Goal: Transaction & Acquisition: Purchase product/service

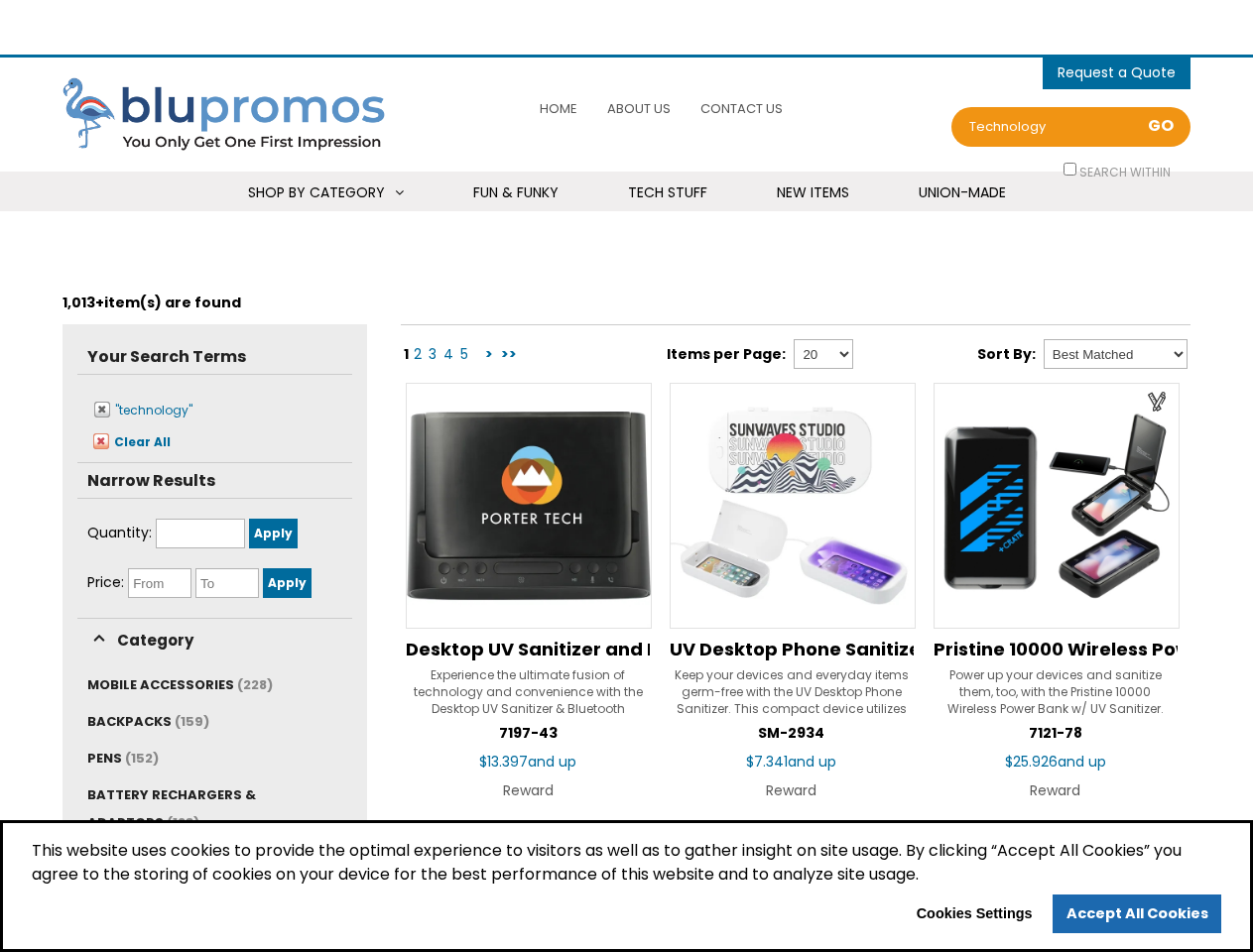
select select "Language Translate Widget"
click at [1117, 72] on span "0 items - Cart" at bounding box center [1116, 74] width 118 height 25
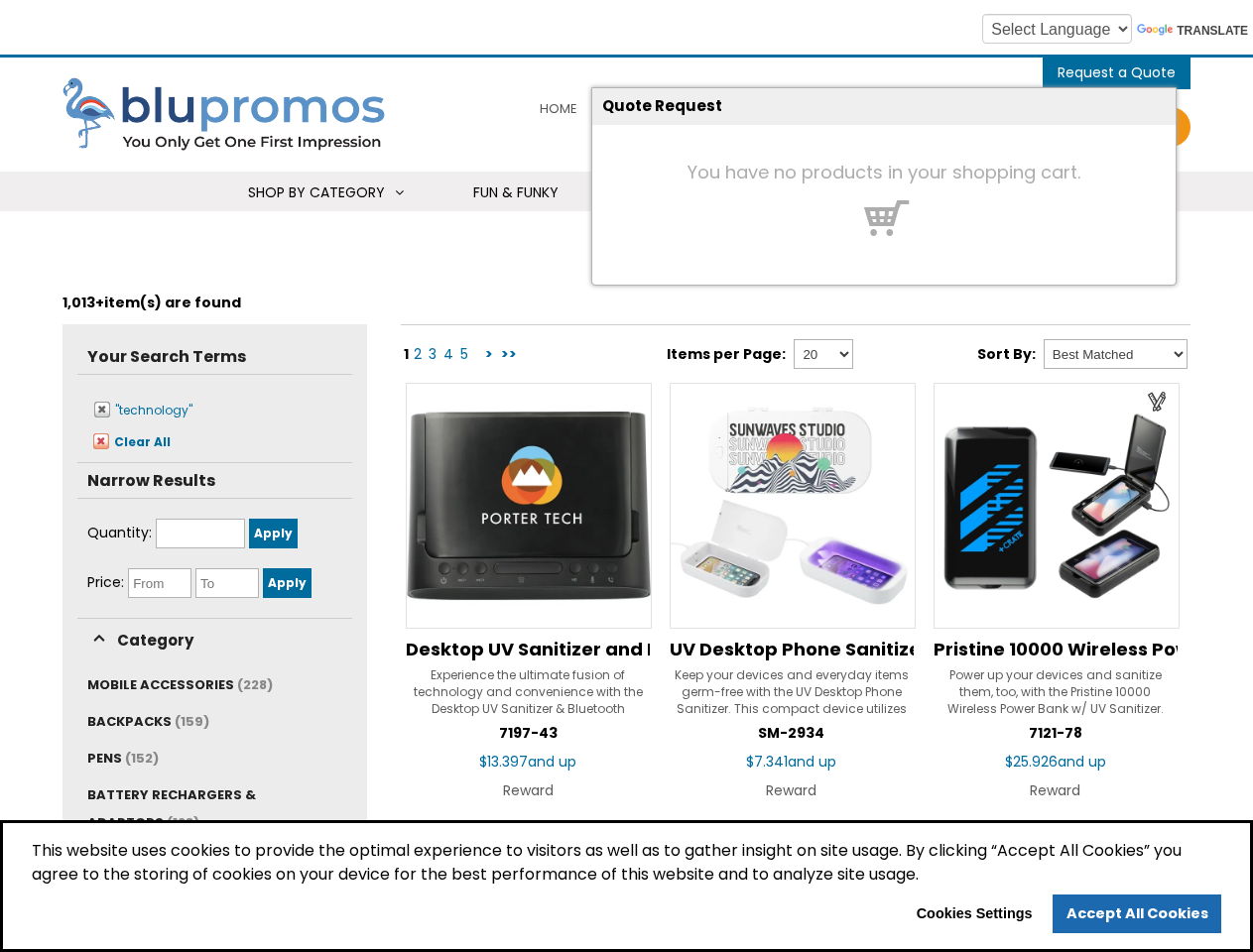
click at [1071, 169] on h4 "You have no products in your shopping cart." at bounding box center [885, 173] width 584 height 20
click at [325, 193] on span "Shop By Category" at bounding box center [317, 193] width 137 height 20
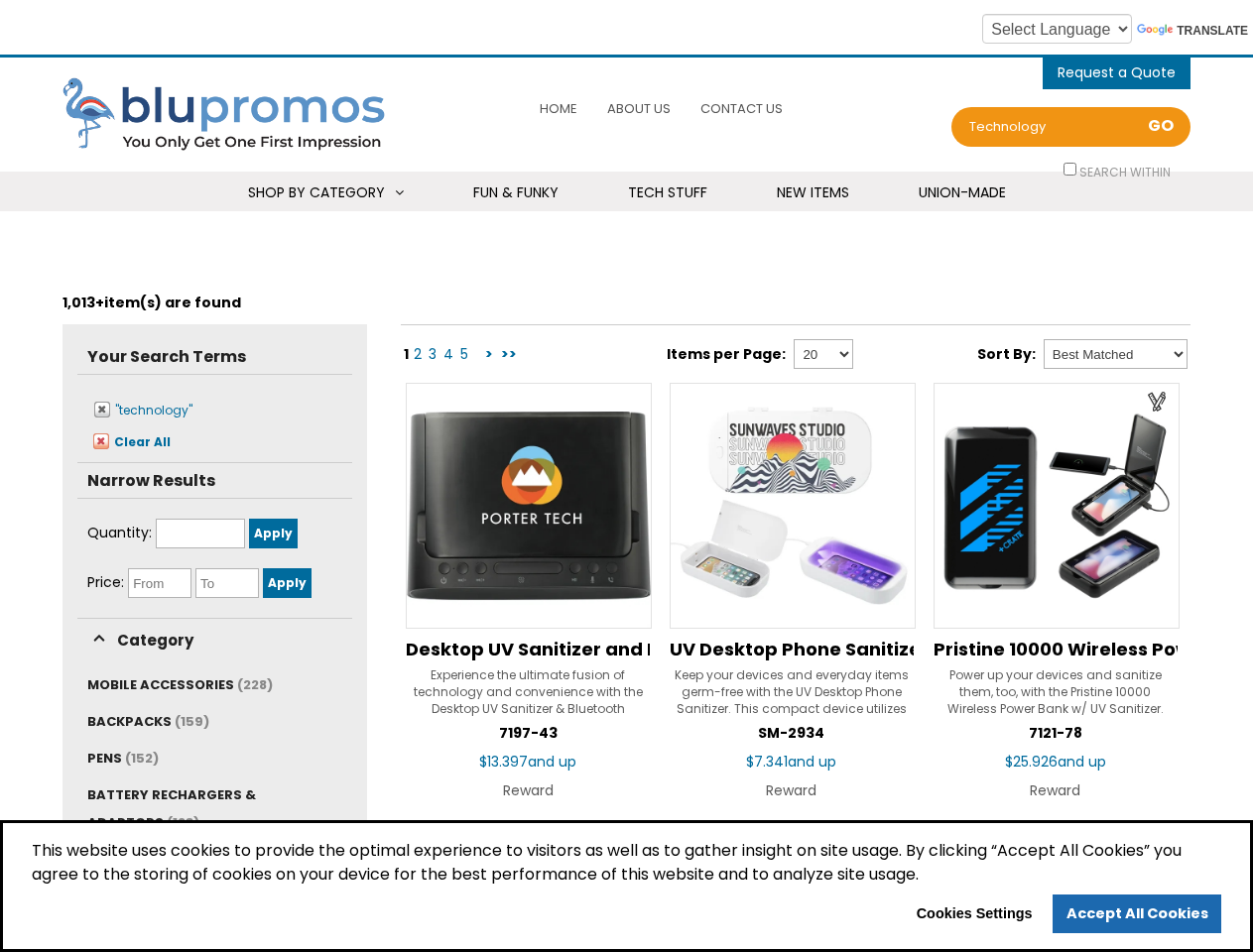
click at [0, 0] on li "Technology USB Flash Drives 8GB 4GB 2GB USB-C Power Banks 6000 mAh 3000 mAh 200…" at bounding box center [0, 0] width 0 height 0
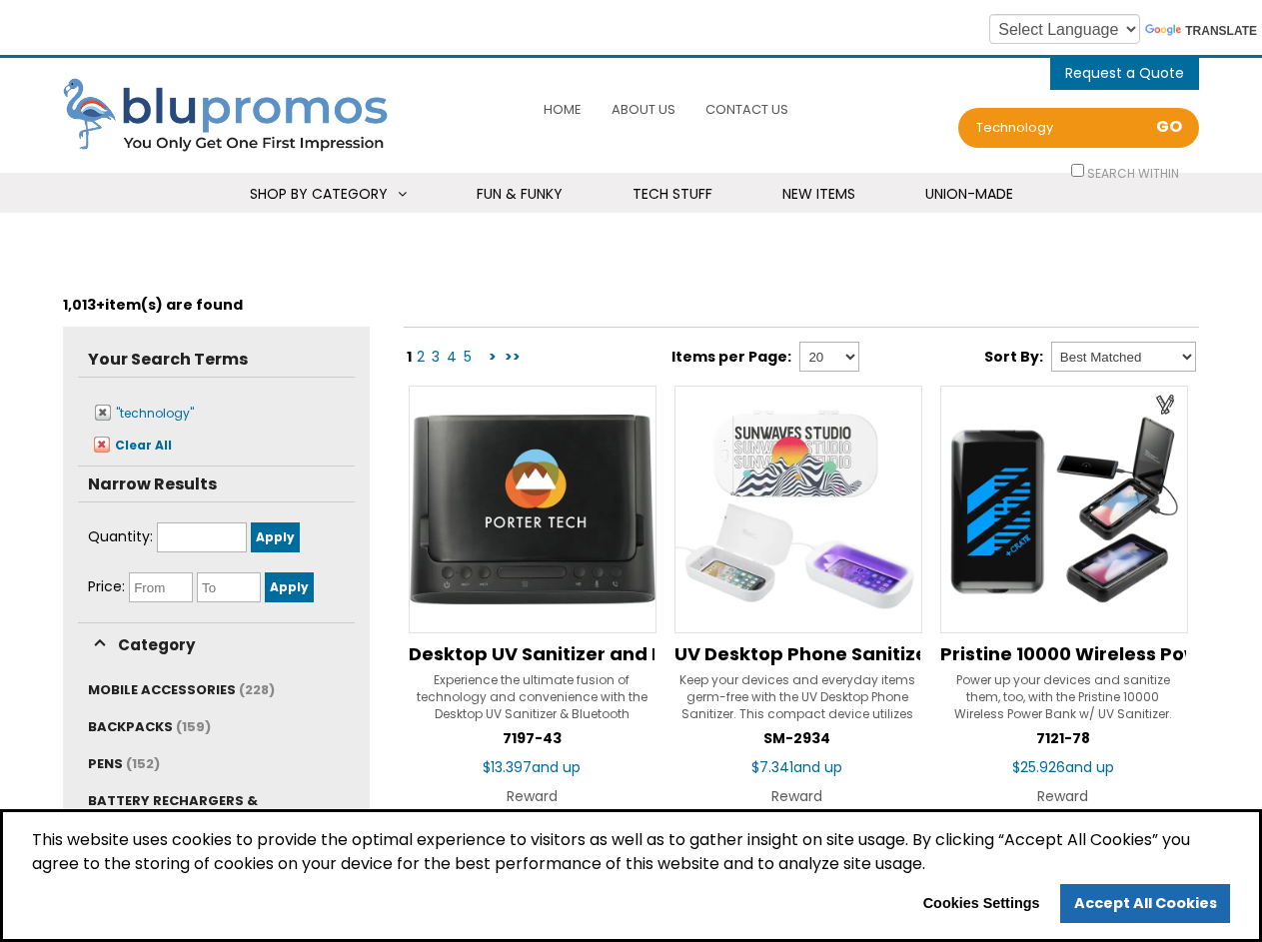
click at [0, 0] on link "Toys & Novelties" at bounding box center [0, 0] width 0 height 0
click at [177, 689] on span "MOBILE ACCESSORIES" at bounding box center [162, 689] width 148 height 19
click at [147, 726] on span "BACKPACKS" at bounding box center [130, 726] width 85 height 19
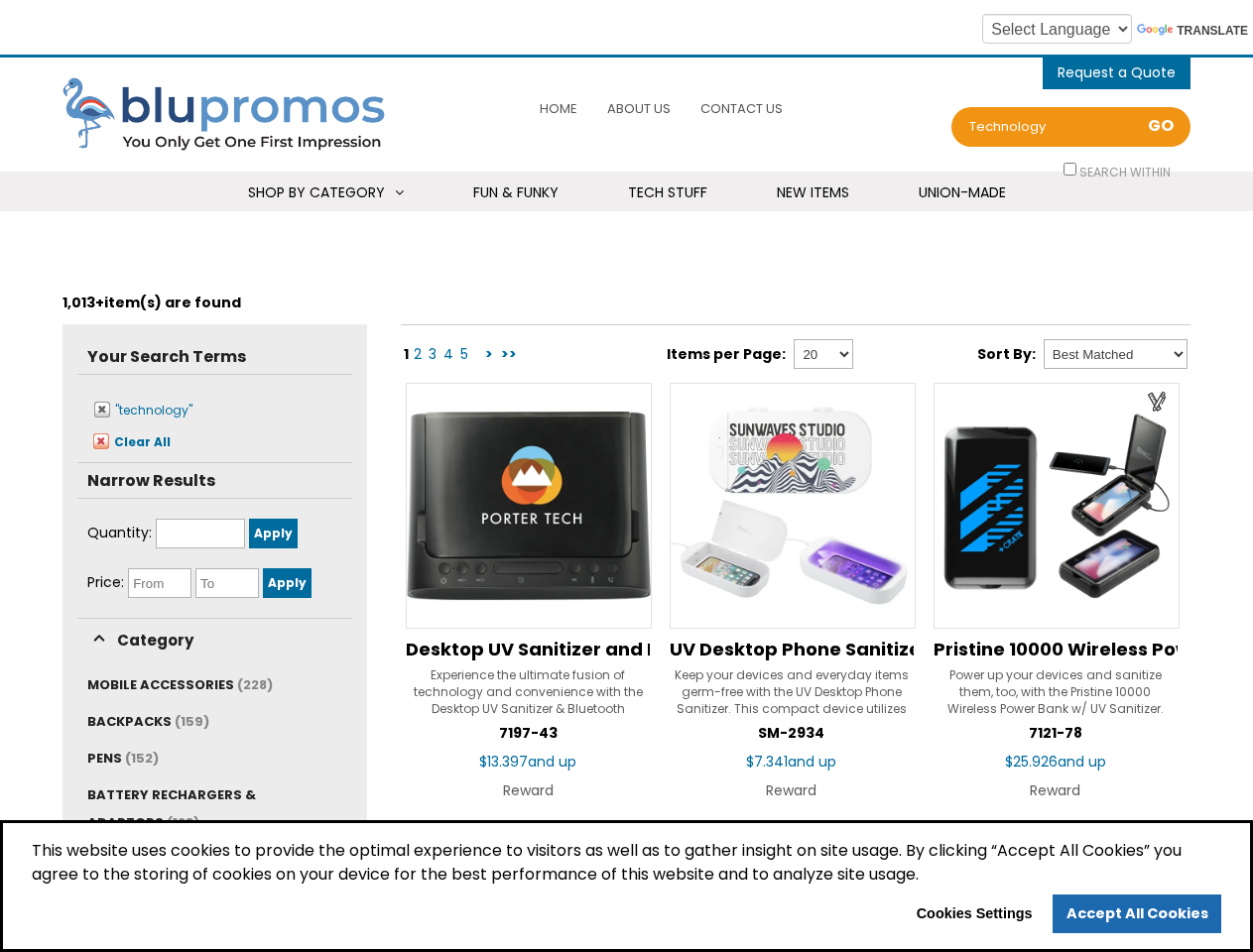
click at [121, 757] on link "PENS (152)" at bounding box center [123, 757] width 71 height 19
click at [167, 808] on li "BATTERY RECHARGERS & ADAPTORS (123)" at bounding box center [214, 812] width 255 height 65
click at [626, 886] on span "This website uses cookies to provide the optimal experience to visitors as well…" at bounding box center [626, 867] width 1189 height 56
